Goal: Information Seeking & Learning: Understand process/instructions

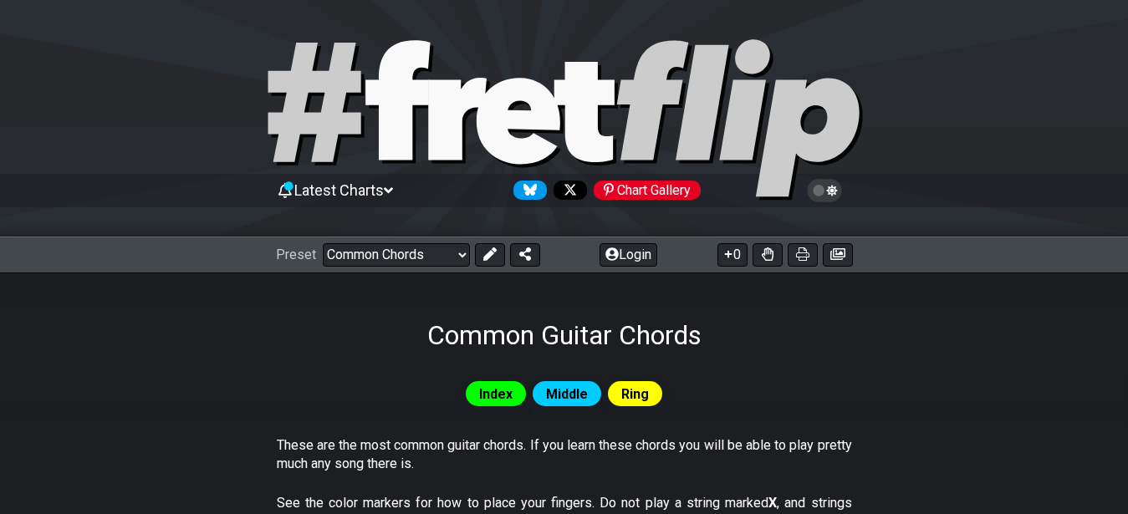
click at [393, 185] on icon at bounding box center [388, 190] width 9 height 15
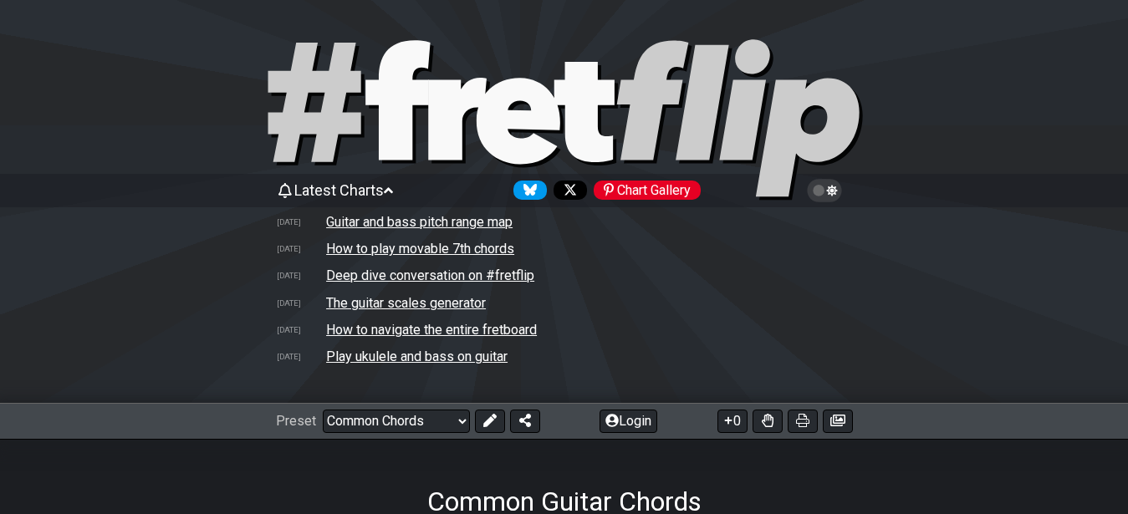
click at [393, 185] on icon at bounding box center [388, 190] width 9 height 15
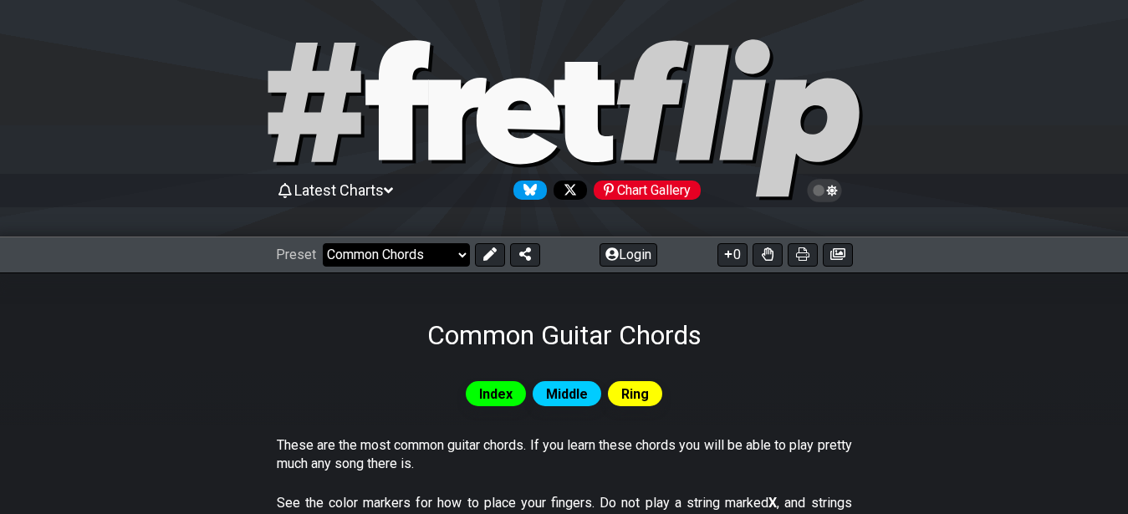
click at [323, 243] on select "Welcome to #fretflip! Initial Preset Custom Preset Minor Pentatonic Major Penta…" at bounding box center [396, 254] width 147 height 23
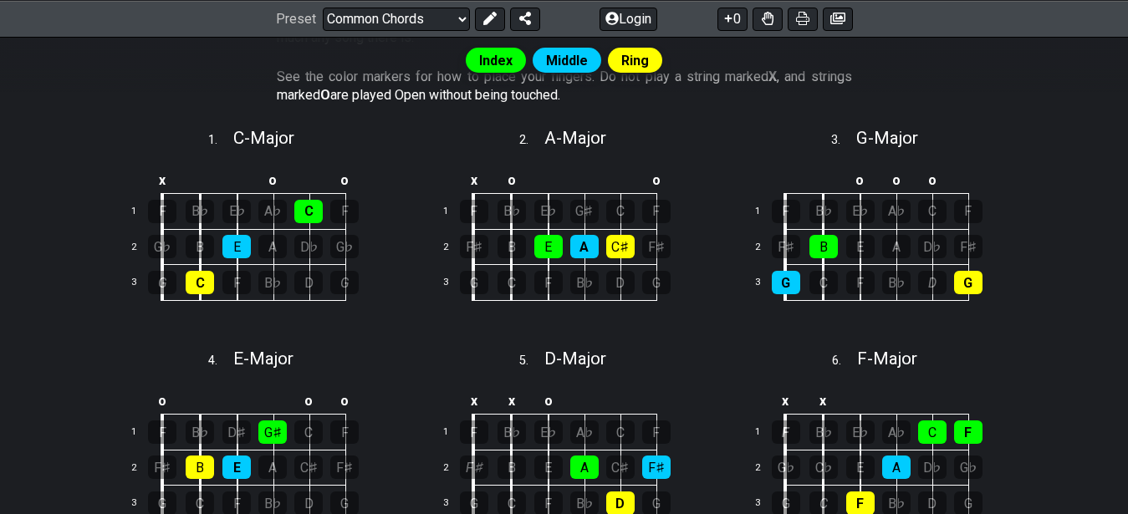
scroll to position [341, 0]
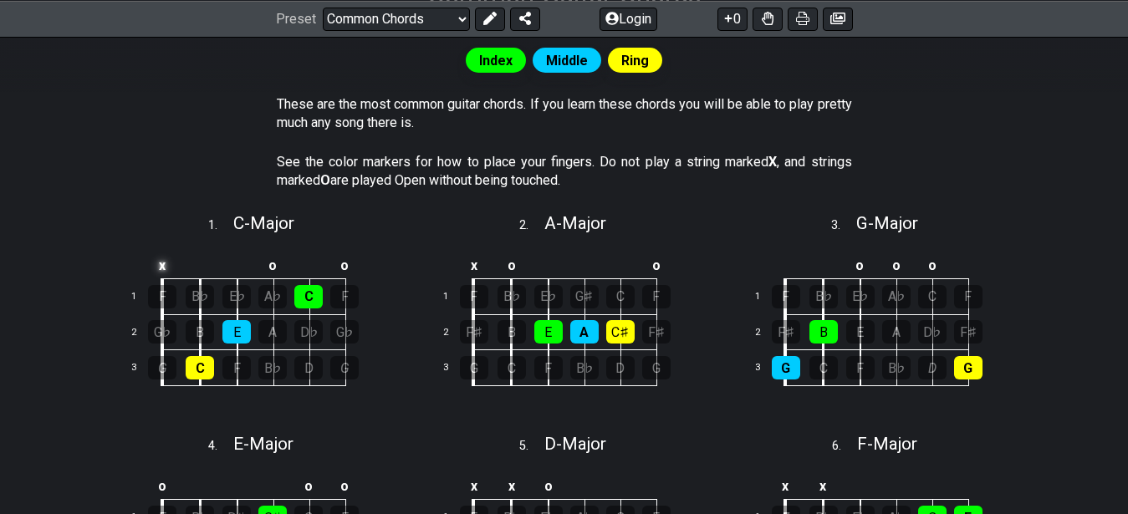
click at [165, 263] on td "x" at bounding box center [162, 266] width 38 height 28
click at [157, 257] on td "o" at bounding box center [162, 266] width 38 height 28
click at [161, 254] on td at bounding box center [162, 266] width 38 height 28
click at [162, 254] on td "E" at bounding box center [162, 266] width 38 height 28
click at [312, 274] on td at bounding box center [309, 266] width 36 height 28
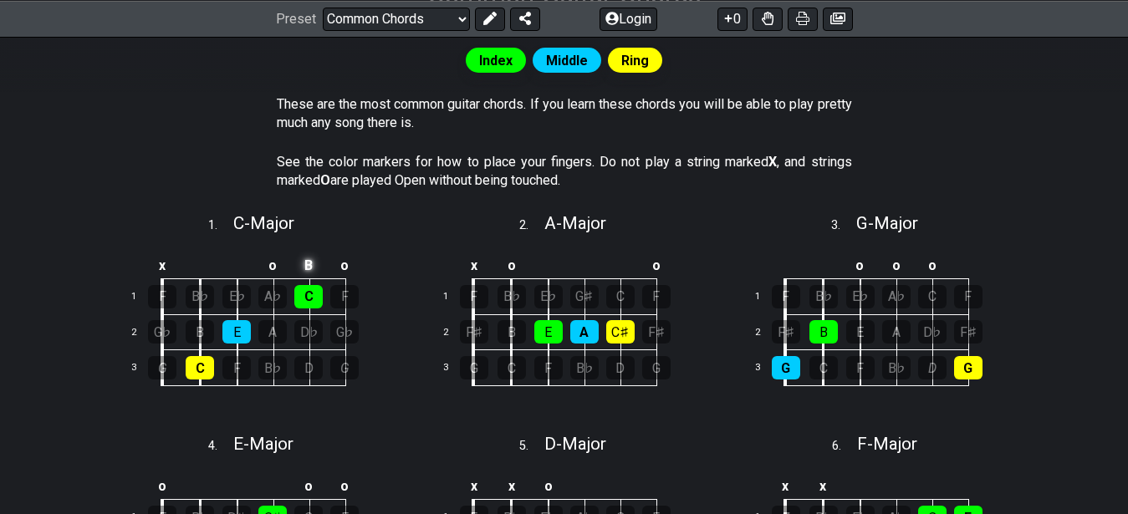
click at [311, 268] on td "B" at bounding box center [309, 266] width 36 height 28
click at [308, 262] on td "x" at bounding box center [309, 266] width 36 height 28
click at [303, 265] on td "o" at bounding box center [309, 266] width 36 height 28
